Goal: Task Accomplishment & Management: Complete application form

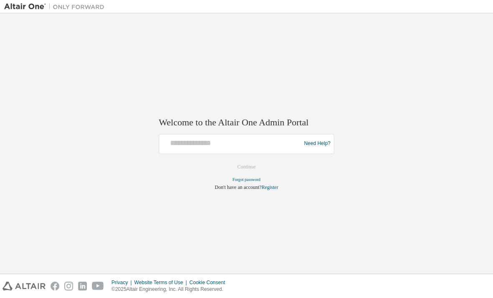
click at [17, 10] on img at bounding box center [56, 7] width 104 height 8
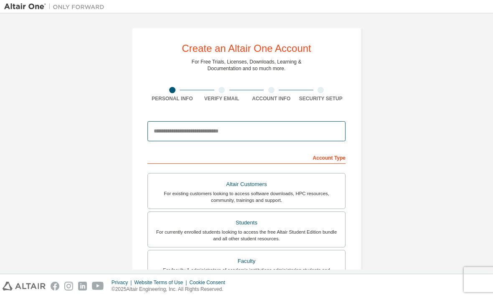
click at [165, 130] on input "email" at bounding box center [246, 131] width 198 height 20
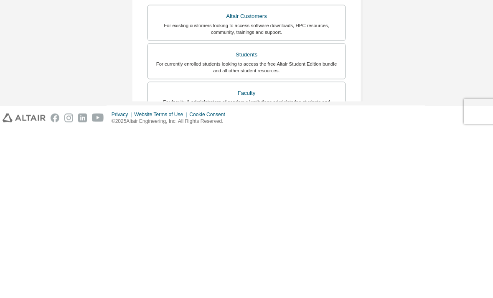
scroll to position [28, 0]
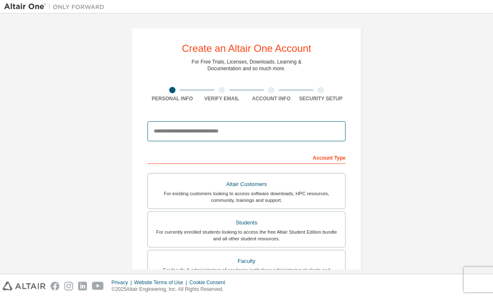
click at [167, 121] on input "email" at bounding box center [246, 131] width 198 height 20
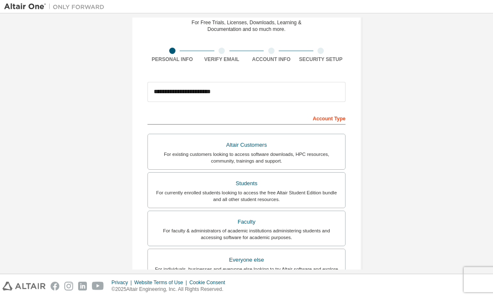
scroll to position [44, 0]
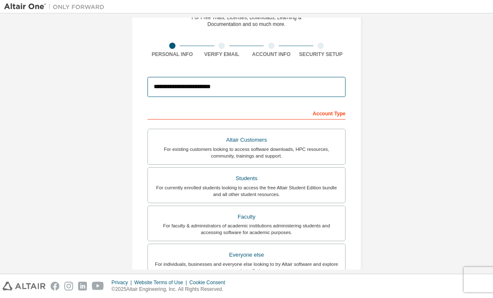
type input "**********"
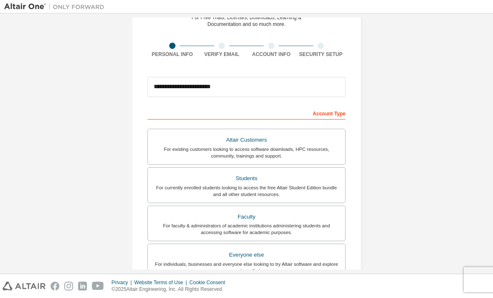
click at [162, 184] on div "For currently enrolled students looking to access the free Altair Student Editi…" at bounding box center [246, 190] width 187 height 13
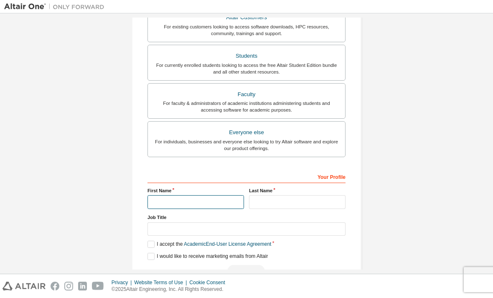
click at [156, 195] on input "text" at bounding box center [195, 202] width 96 height 14
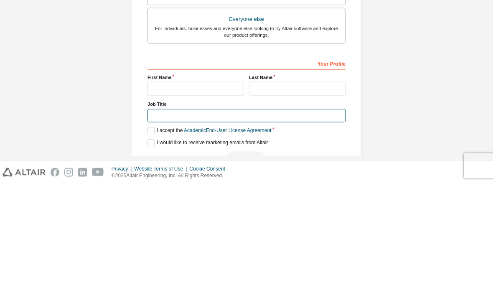
click at [156, 223] on input "text" at bounding box center [246, 230] width 198 height 14
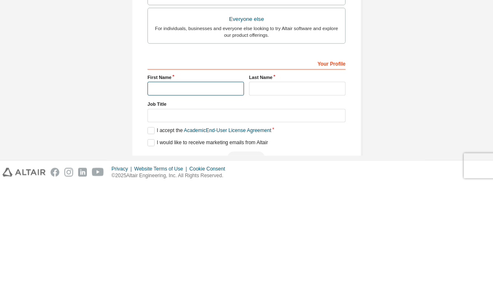
click at [167, 196] on input "text" at bounding box center [195, 203] width 96 height 14
type input "********"
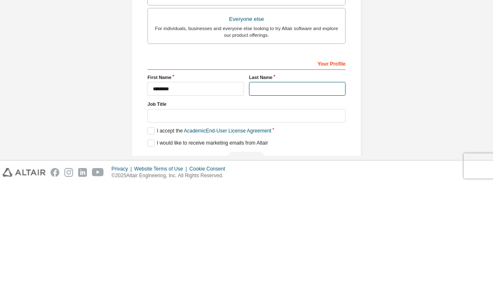
click at [307, 196] on input "text" at bounding box center [297, 203] width 96 height 14
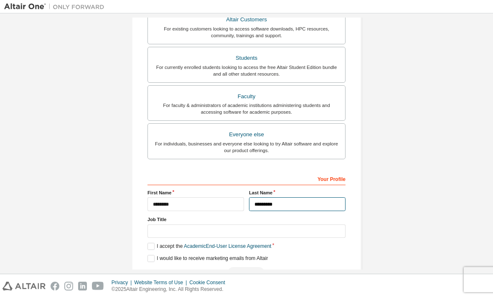
type input "*********"
click at [150, 243] on label "I accept the Academic End-User License Agreement" at bounding box center [209, 246] width 124 height 7
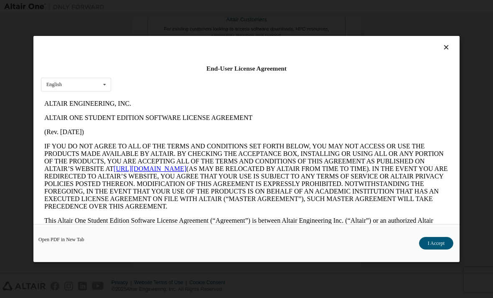
scroll to position [0, 0]
click at [454, 262] on div "Open PDF in New Tab I Accept" at bounding box center [246, 243] width 426 height 38
click at [445, 249] on button "I Accept" at bounding box center [436, 243] width 34 height 13
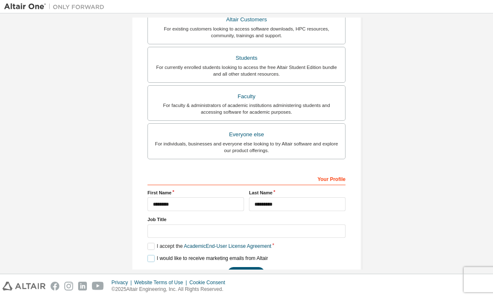
click at [156, 255] on label "I would like to receive marketing emails from Altair" at bounding box center [207, 258] width 120 height 7
click at [155, 255] on label "I would like to receive marketing emails from Altair" at bounding box center [207, 258] width 120 height 7
click at [234, 258] on div "**********" at bounding box center [247, 74] width 230 height 422
click at [237, 267] on button "Next" at bounding box center [246, 273] width 38 height 13
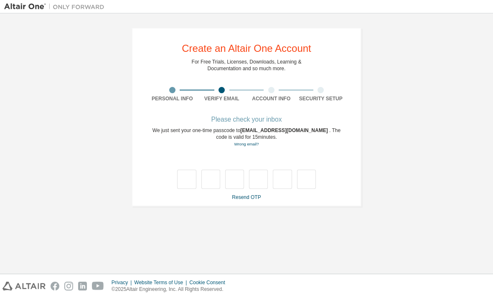
click at [190, 170] on input "text" at bounding box center [186, 179] width 19 height 19
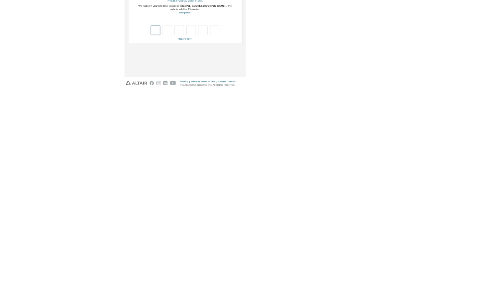
scroll to position [28, 0]
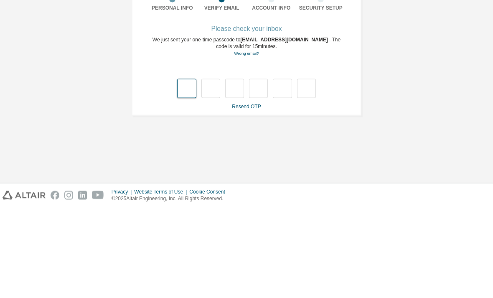
type input "*"
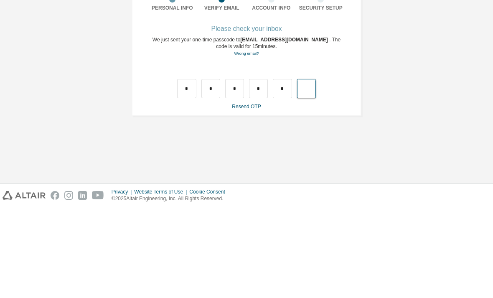
type input "*"
